Goal: Answer question/provide support: Share knowledge or assist other users

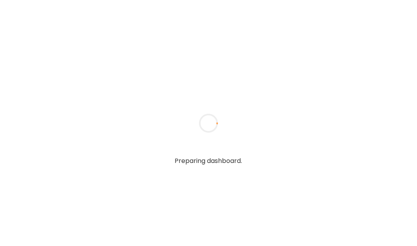
type input "**********"
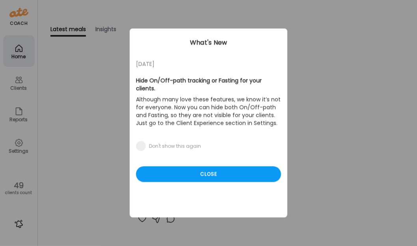
type input "**********"
click at [23, 85] on div "Ate Coach Dashboard Wahoo! It’s official Take a moment to set up your Coach Pro…" at bounding box center [208, 123] width 417 height 246
click at [177, 167] on div "Close" at bounding box center [208, 175] width 145 height 16
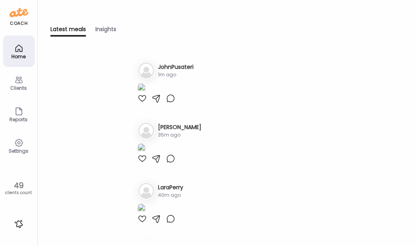
click at [26, 93] on div "Clients" at bounding box center [18, 82] width 31 height 31
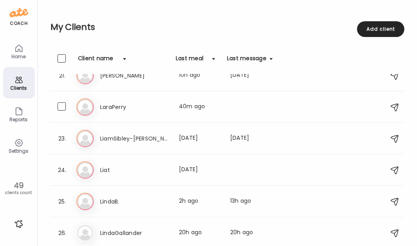
click at [160, 112] on div "La LaraPerry Last meal: 40m ago" at bounding box center [228, 106] width 304 height 17
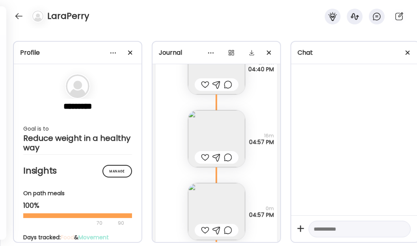
scroll to position [579, 0]
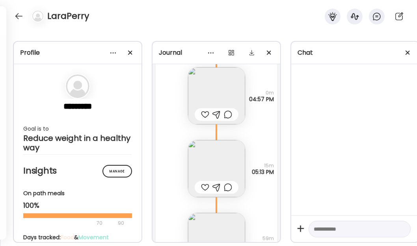
click at [269, 217] on div "Banana bread home made Questions not answered 59m 06:12 PM" at bounding box center [216, 233] width 121 height 73
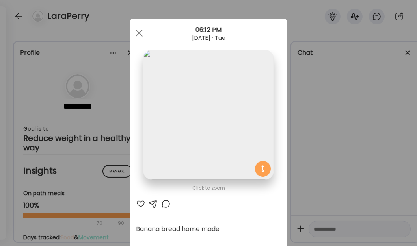
click at [138, 36] on div at bounding box center [139, 33] width 16 height 16
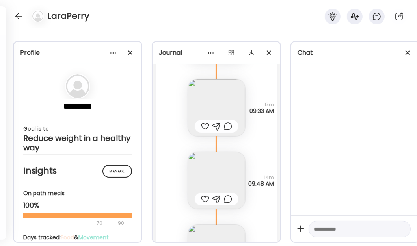
scroll to position [1573, 0]
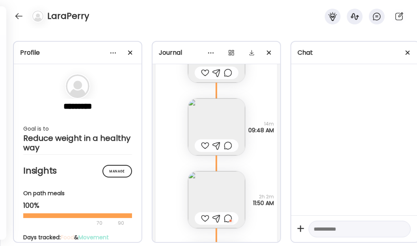
click at [409, 129] on div at bounding box center [355, 139] width 128 height 151
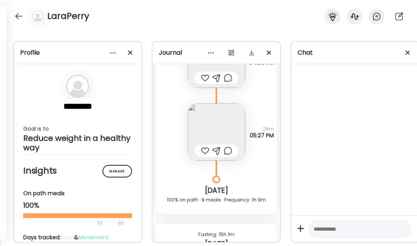
scroll to position [1788, 0]
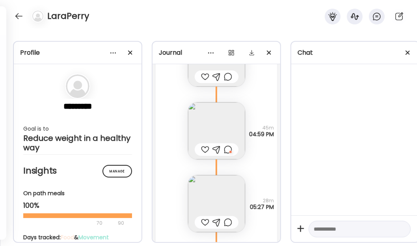
click at [213, 129] on img at bounding box center [216, 130] width 57 height 57
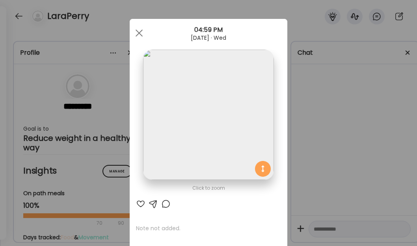
click at [136, 30] on div at bounding box center [139, 33] width 16 height 16
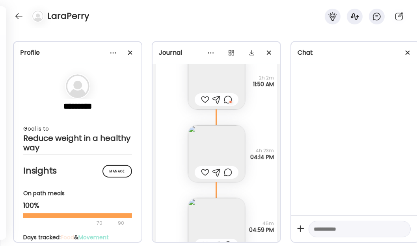
scroll to position [1681, 0]
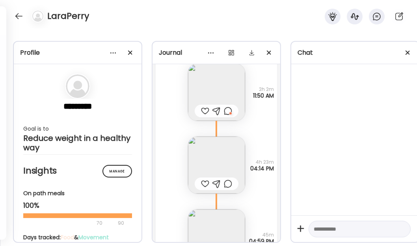
click at [210, 158] on img at bounding box center [216, 165] width 57 height 57
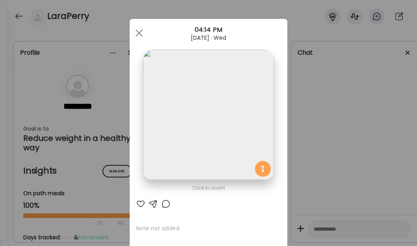
click at [133, 31] on div at bounding box center [139, 33] width 16 height 16
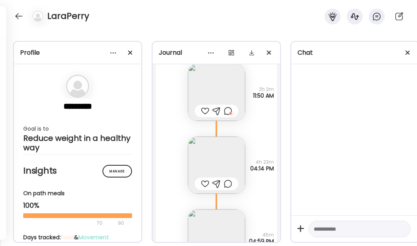
click at [228, 157] on img at bounding box center [216, 165] width 57 height 57
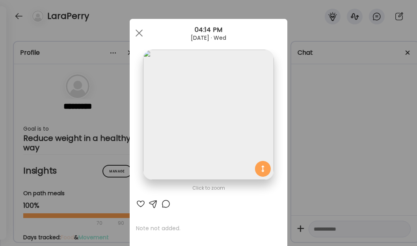
click at [138, 35] on span at bounding box center [138, 33] width 7 height 7
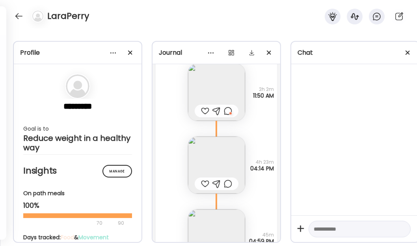
click at [216, 154] on img at bounding box center [216, 165] width 57 height 57
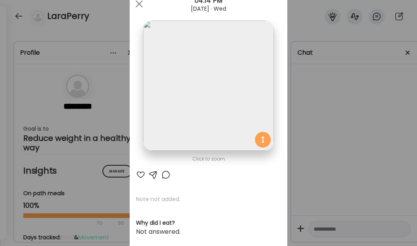
scroll to position [0, 0]
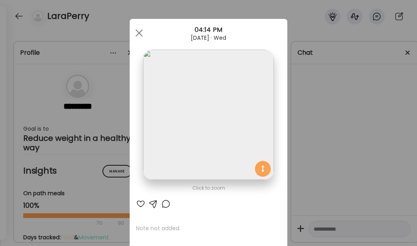
click at [141, 35] on div at bounding box center [139, 33] width 16 height 16
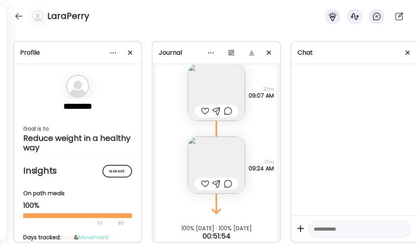
scroll to position [2146, 0]
click at [220, 167] on img at bounding box center [216, 165] width 57 height 57
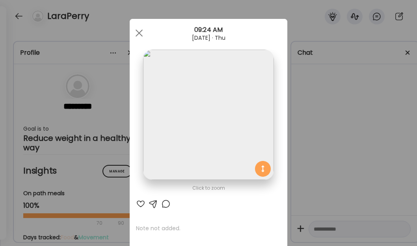
click at [135, 28] on div at bounding box center [139, 33] width 16 height 16
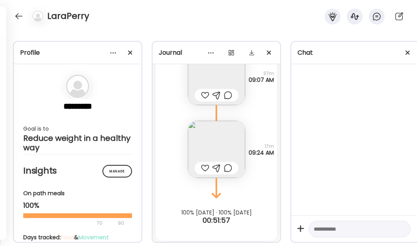
scroll to position [2169, 0]
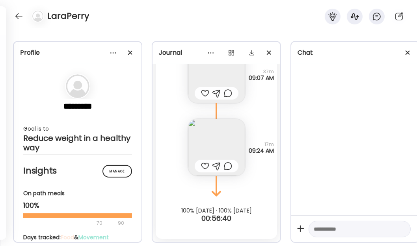
click at [353, 94] on div at bounding box center [355, 139] width 128 height 151
click at [363, 82] on div at bounding box center [355, 139] width 128 height 151
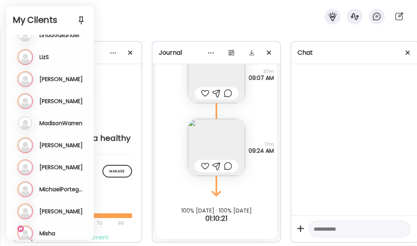
click at [52, 236] on h3 "Misha" at bounding box center [47, 233] width 16 height 7
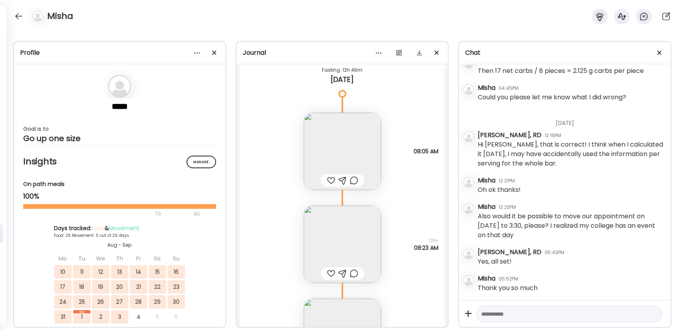
scroll to position [460, 0]
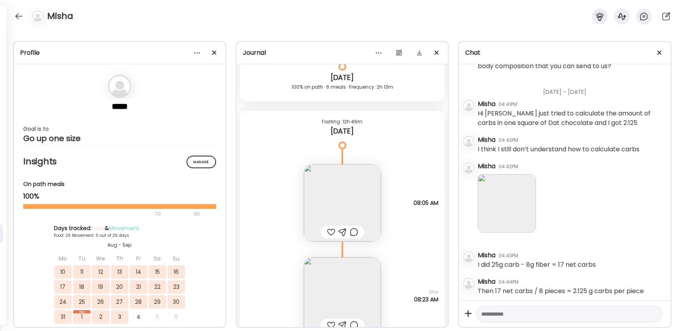
click at [21, 18] on div at bounding box center [19, 16] width 13 height 13
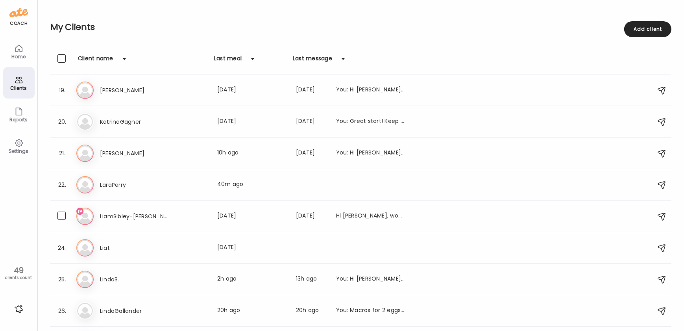
click at [153, 212] on h3 "LiamSibley-[PERSON_NAME]" at bounding box center [134, 215] width 69 height 9
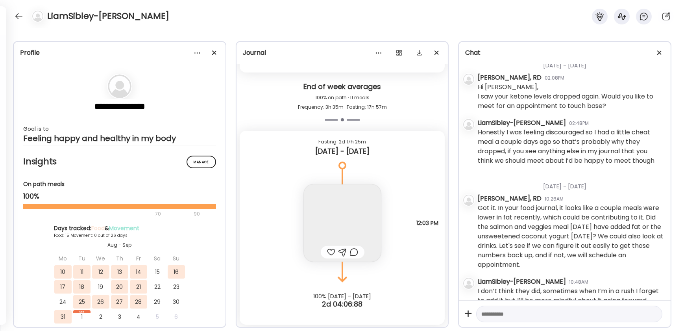
scroll to position [2024, 0]
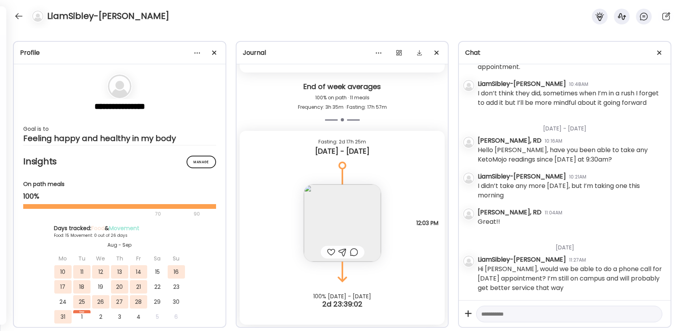
click at [416, 246] on textarea at bounding box center [563, 313] width 162 height 9
type textarea "**********"
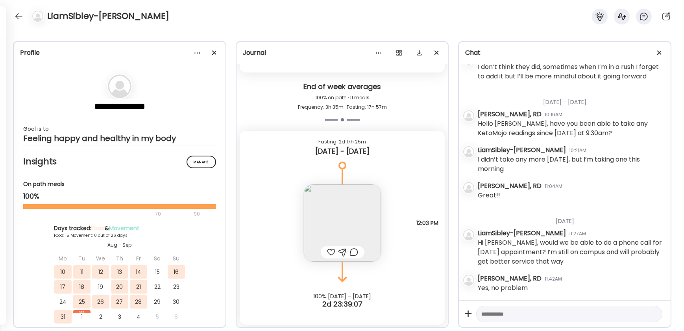
scroll to position [2050, 0]
click at [416, 246] on textarea at bounding box center [563, 313] width 162 height 9
type textarea "**********"
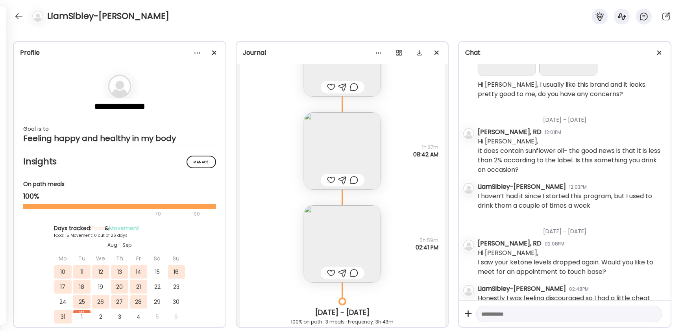
scroll to position [7138, 0]
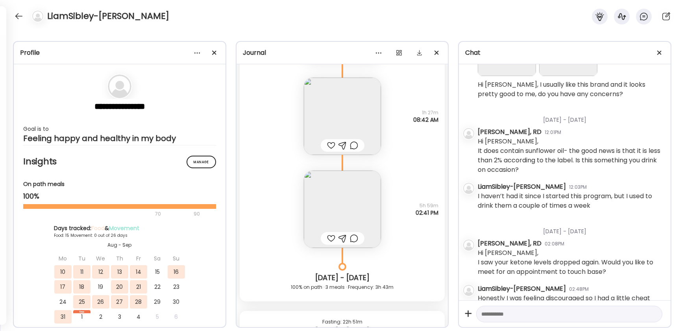
click at [318, 213] on img at bounding box center [342, 208] width 77 height 77
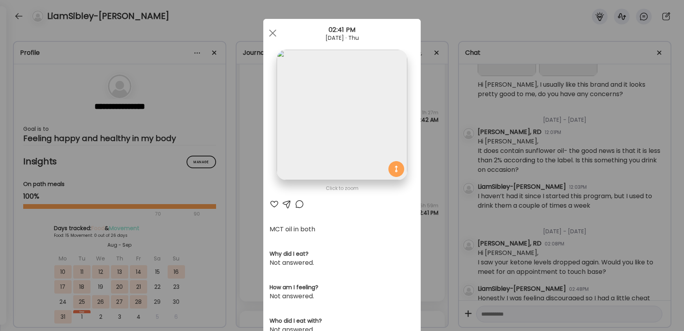
click at [272, 35] on span at bounding box center [272, 33] width 7 height 7
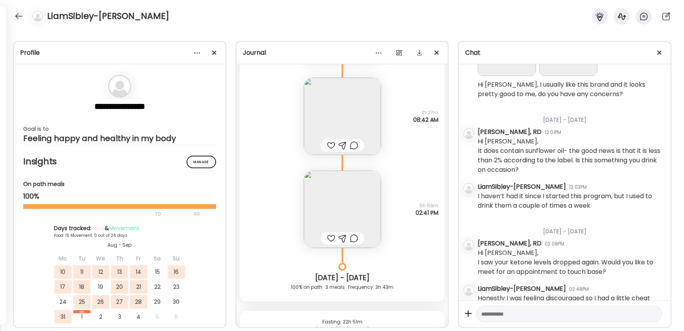
click at [327, 235] on div at bounding box center [331, 237] width 8 height 9
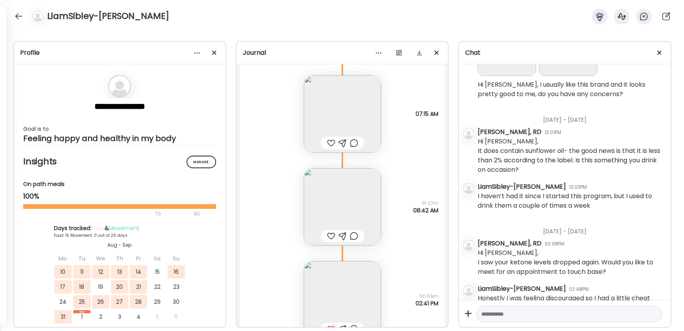
scroll to position [6995, 0]
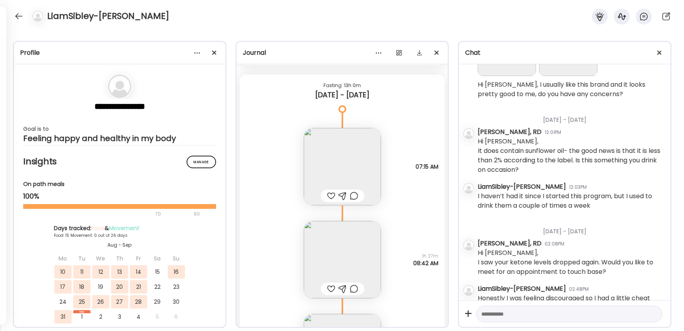
click at [333, 170] on img at bounding box center [342, 166] width 77 height 77
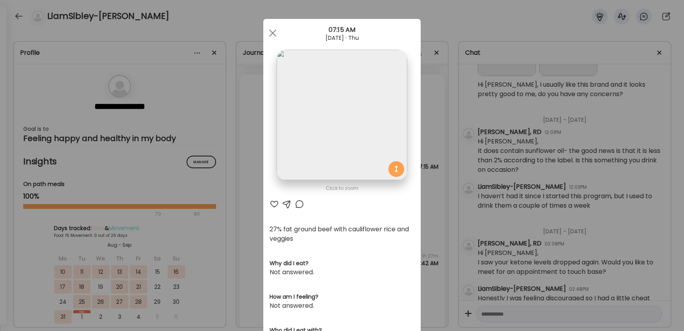
click at [268, 35] on div at bounding box center [273, 33] width 16 height 16
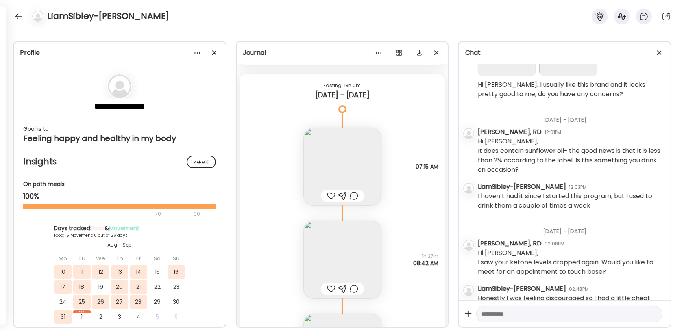
click at [328, 196] on div at bounding box center [331, 195] width 8 height 9
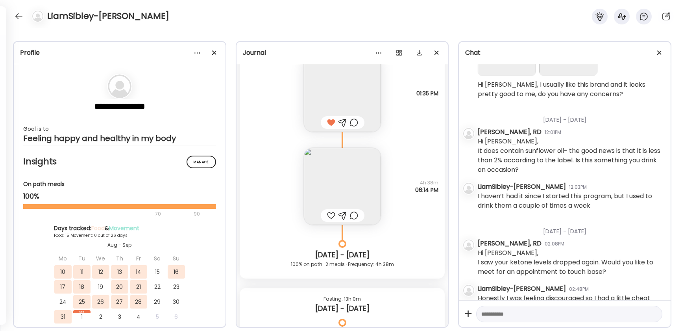
scroll to position [6744, 0]
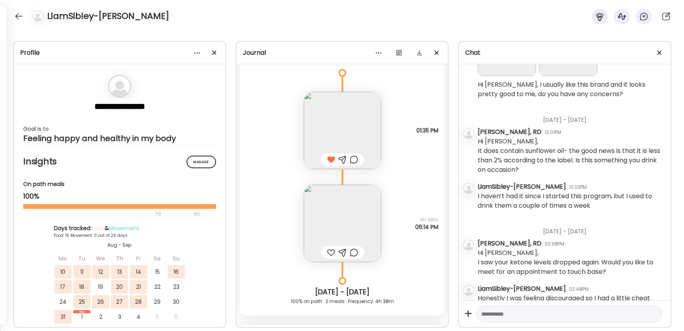
click at [323, 214] on img at bounding box center [342, 223] width 77 height 77
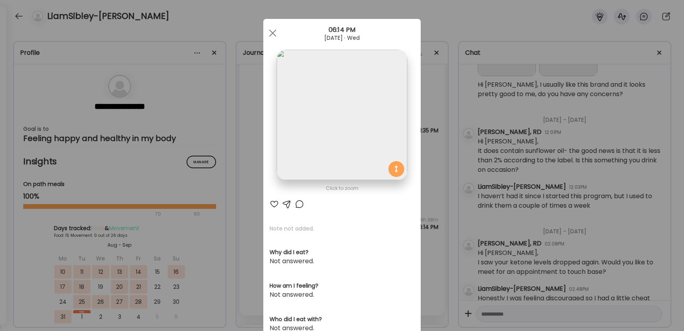
click at [271, 33] on span at bounding box center [272, 33] width 7 height 7
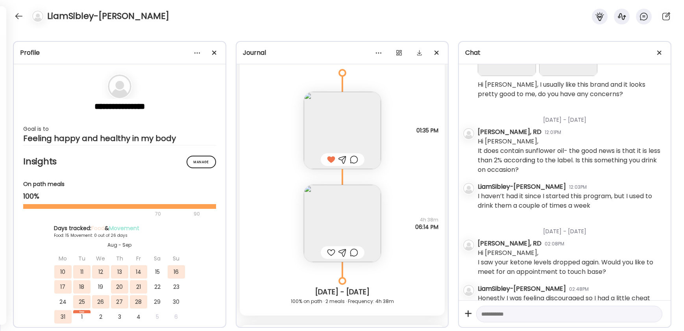
click at [327, 246] on div at bounding box center [331, 252] width 8 height 9
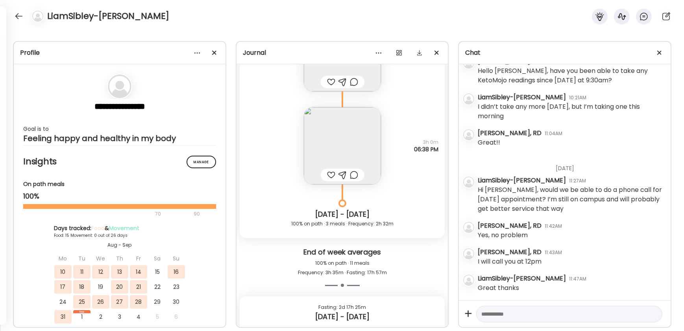
scroll to position [1664, 0]
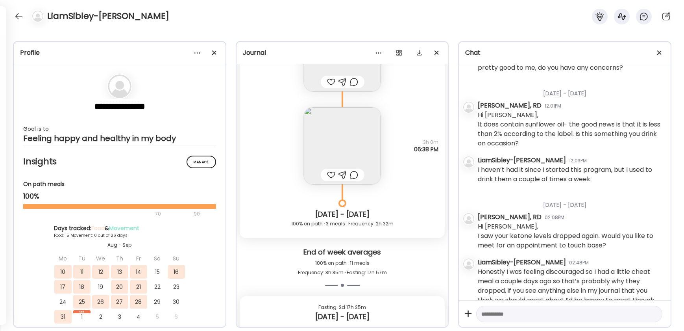
click at [23, 17] on div at bounding box center [19, 16] width 13 height 13
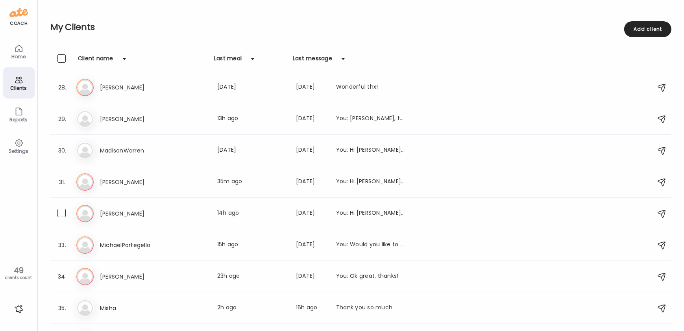
click at [158, 210] on h3 "[PERSON_NAME]" at bounding box center [134, 213] width 69 height 9
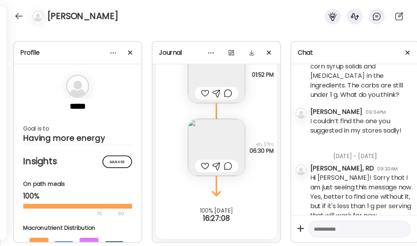
scroll to position [11120, 0]
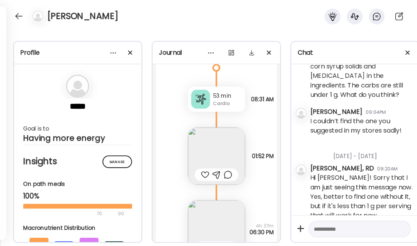
click at [18, 16] on div at bounding box center [19, 16] width 13 height 13
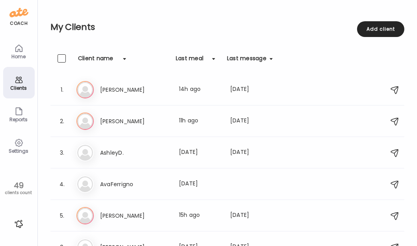
scroll to position [0, 0]
click at [129, 155] on h3 "AshleyD." at bounding box center [134, 152] width 69 height 9
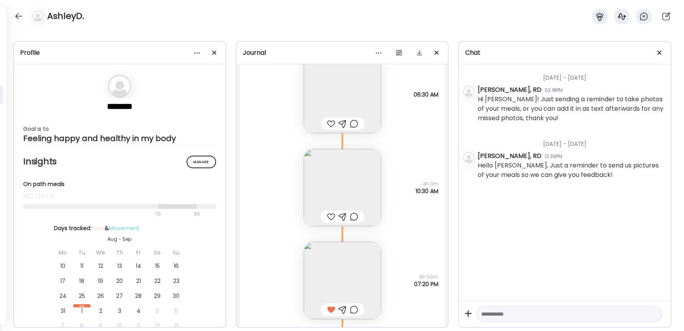
scroll to position [3835, 0]
